Goal: Navigation & Orientation: Find specific page/section

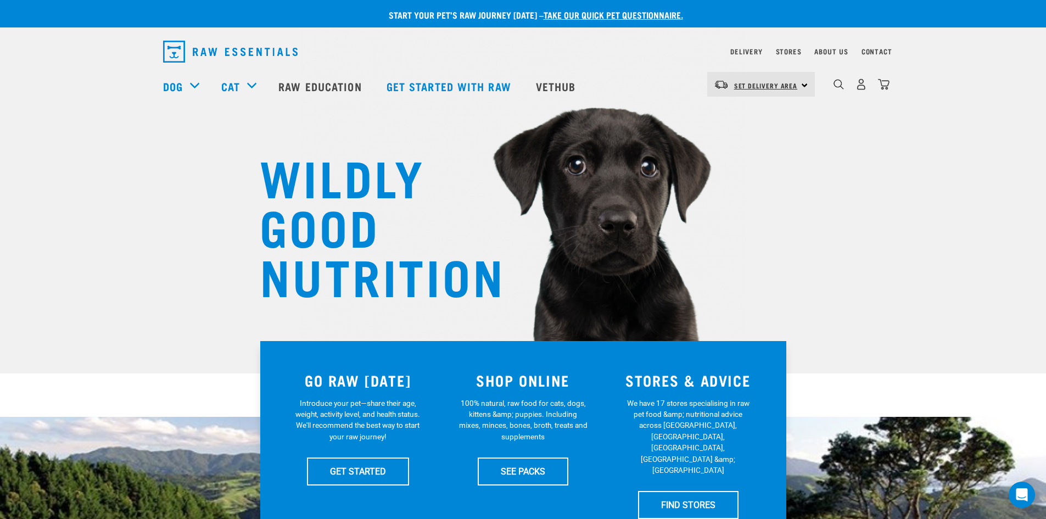
click at [737, 92] on link "Set Delivery Area" at bounding box center [766, 86] width 64 height 18
click at [735, 113] on link "[GEOGRAPHIC_DATA]" at bounding box center [759, 115] width 105 height 24
click at [800, 82] on div "North Island North Island South Island" at bounding box center [761, 84] width 108 height 25
click at [763, 110] on link "[GEOGRAPHIC_DATA]" at bounding box center [759, 115] width 105 height 24
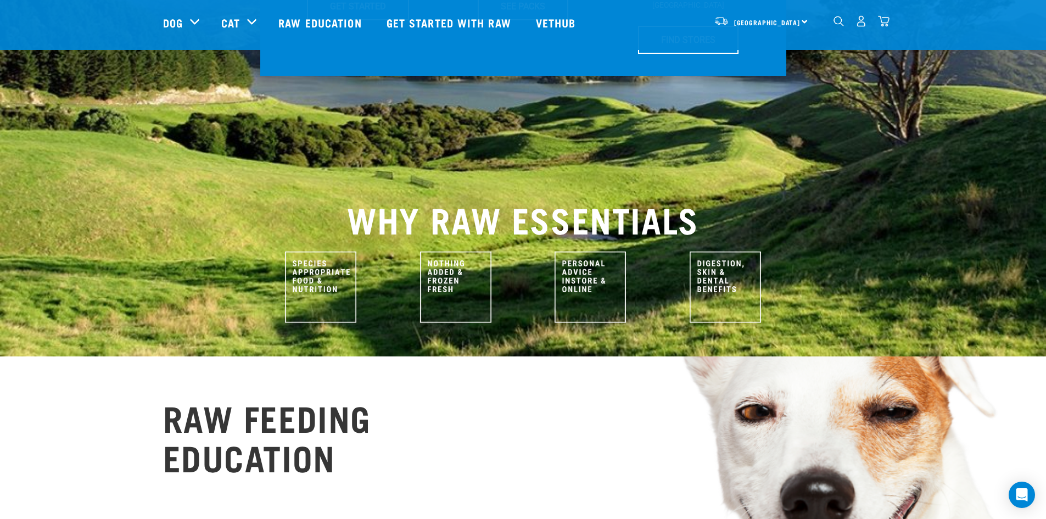
scroll to position [220, 0]
